Goal: Information Seeking & Learning: Understand process/instructions

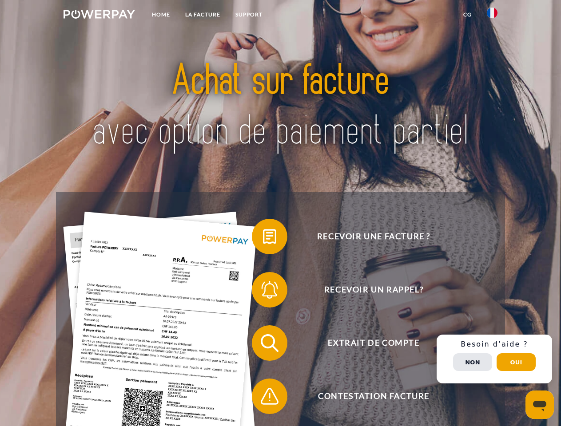
click at [99, 16] on img at bounding box center [98, 14] width 71 height 9
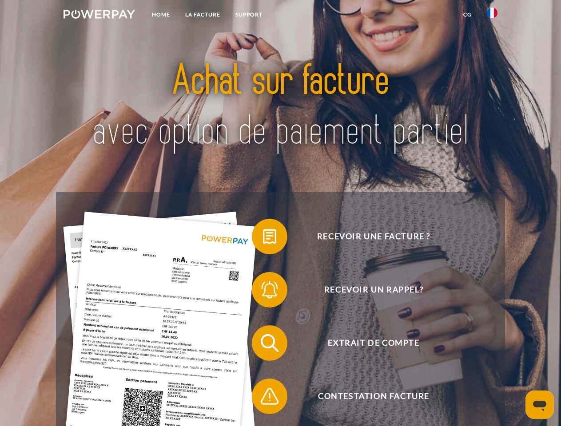
click at [492, 16] on img at bounding box center [492, 13] width 11 height 11
click at [467, 15] on link "CG" at bounding box center [468, 15] width 24 height 16
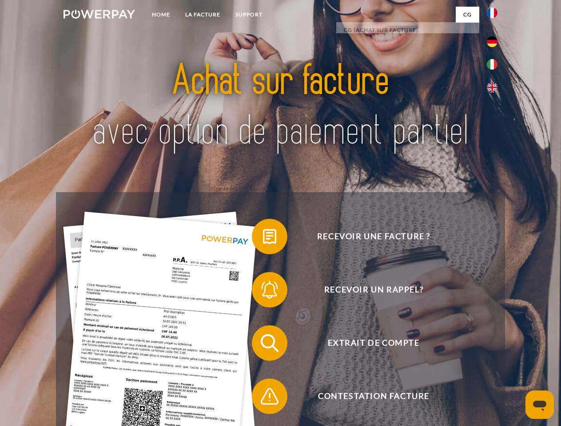
click at [263, 238] on span at bounding box center [256, 236] width 44 height 44
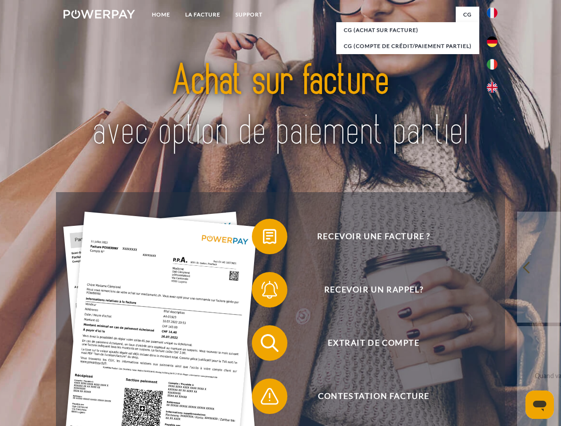
click at [263, 292] on span at bounding box center [256, 290] width 44 height 44
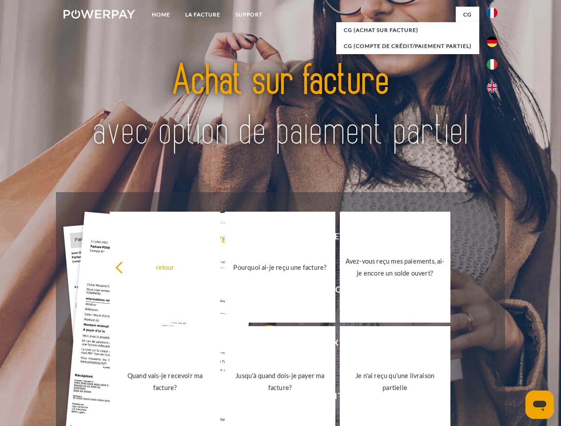
click at [263, 345] on link "Jusqu'à quand dois-je payer ma facture?" at bounding box center [280, 381] width 111 height 111
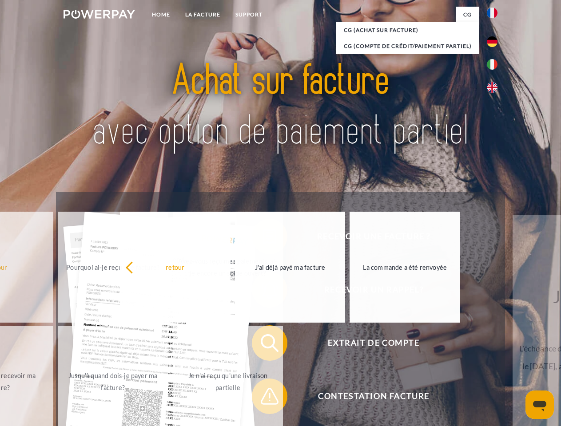
click at [263, 398] on span at bounding box center [256, 396] width 44 height 44
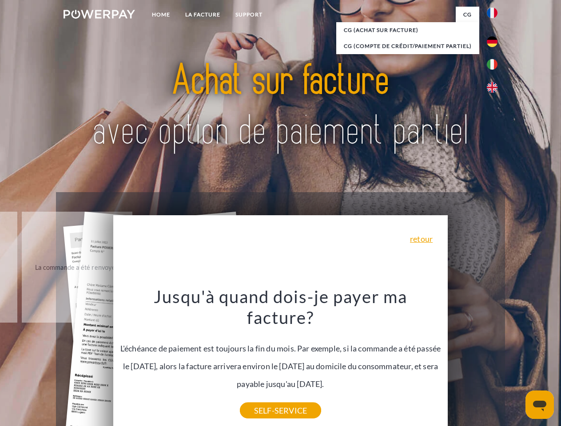
click at [494, 359] on div "Recevoir une facture ? Recevoir un rappel? Extrait de compte retour" at bounding box center [280, 369] width 448 height 355
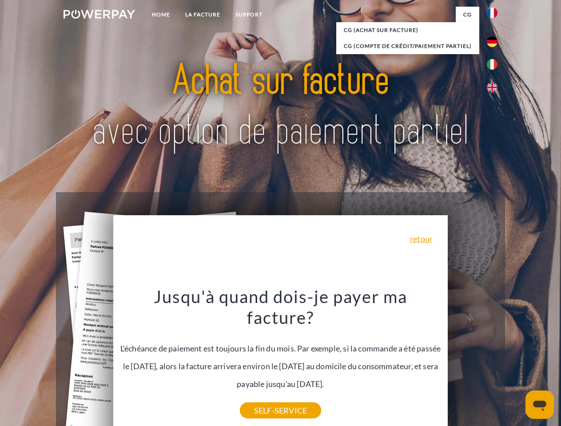
click at [472, 361] on span "Extrait de compte" at bounding box center [374, 343] width 218 height 36
click at [516, 362] on header "Home LA FACTURE Support" at bounding box center [280, 306] width 561 height 613
